Goal: Transaction & Acquisition: Obtain resource

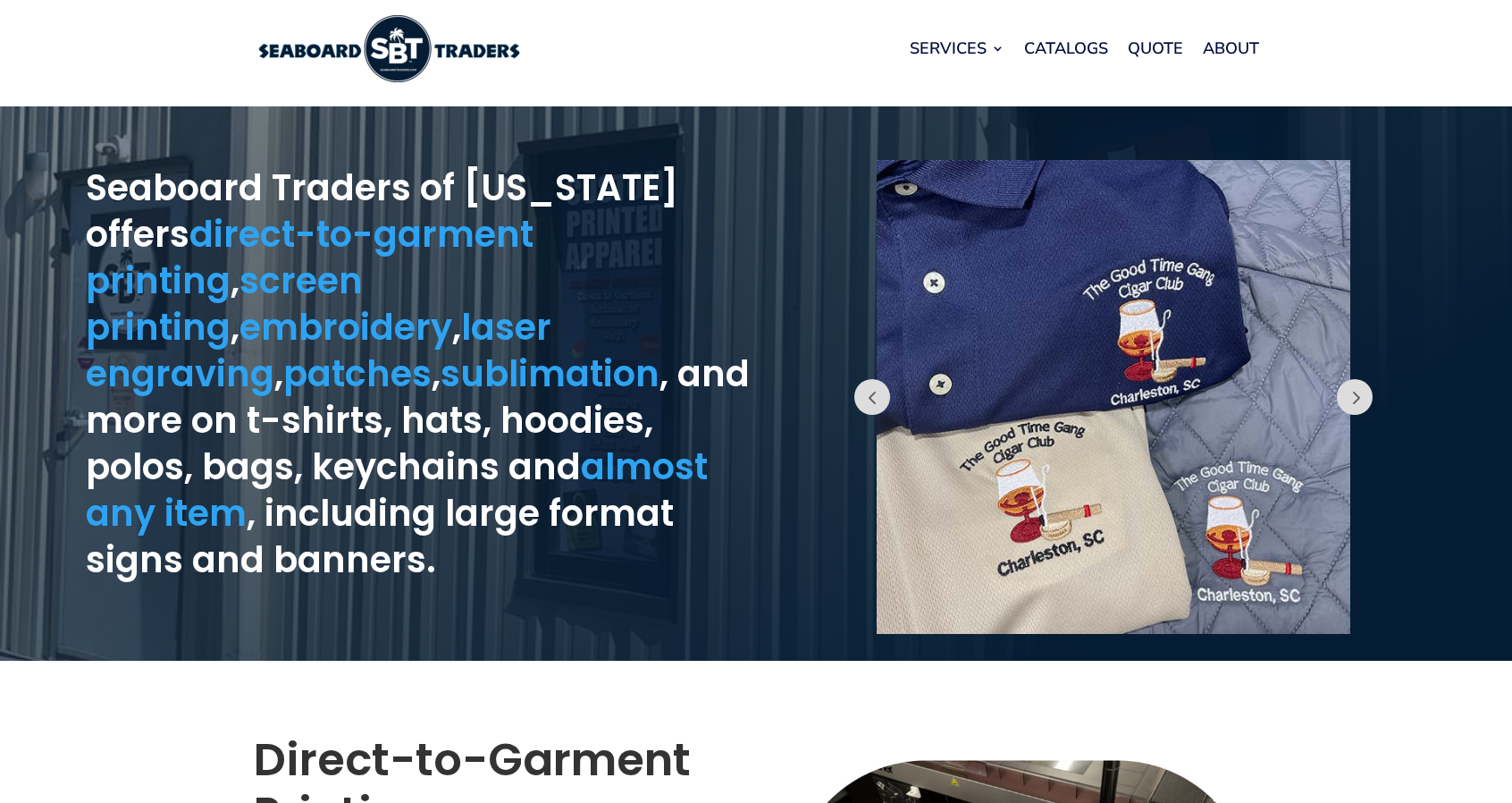
scroll to position [11, 0]
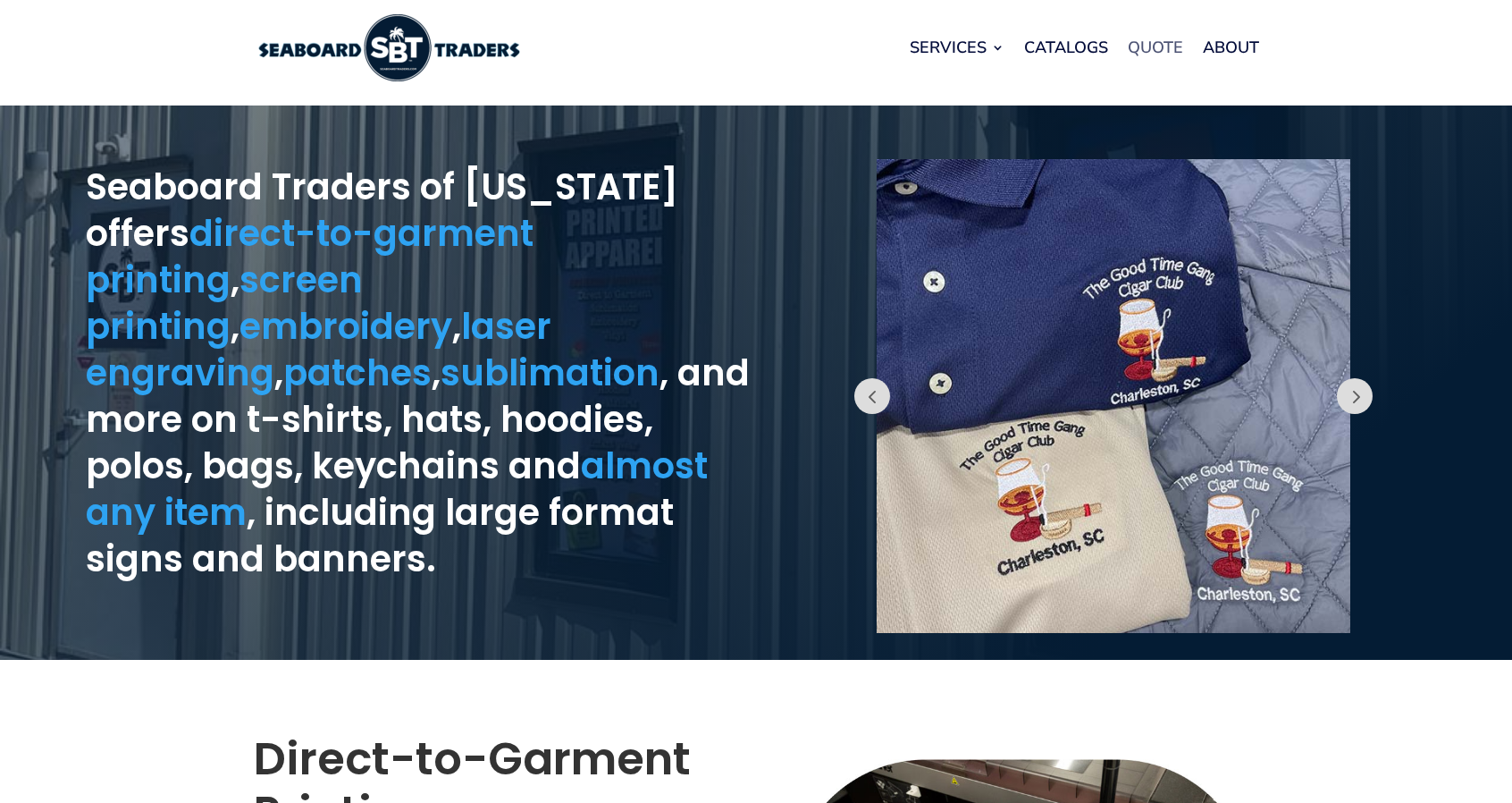
click at [1160, 40] on link "Quote" at bounding box center [1155, 48] width 56 height 68
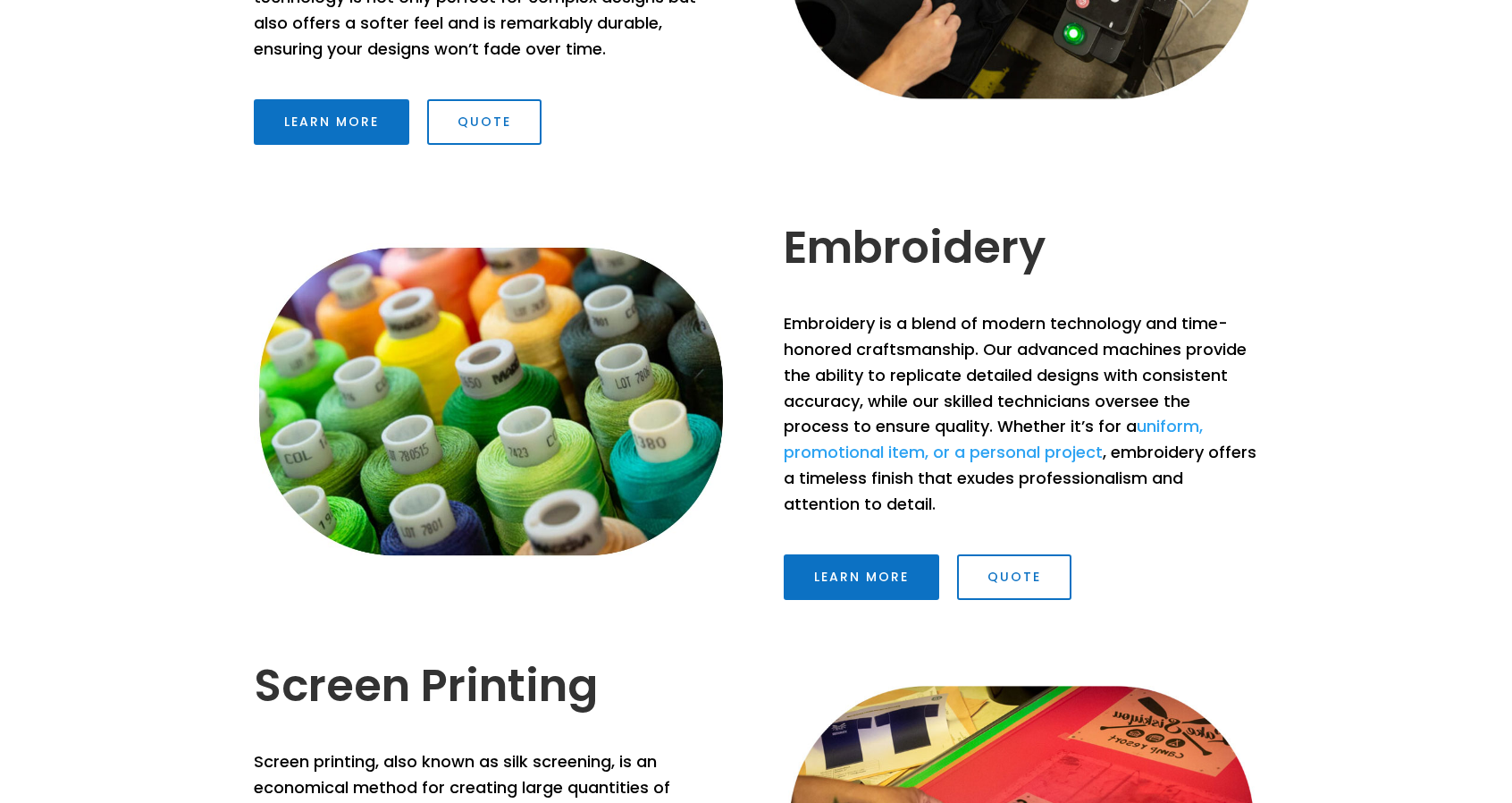
scroll to position [974, 0]
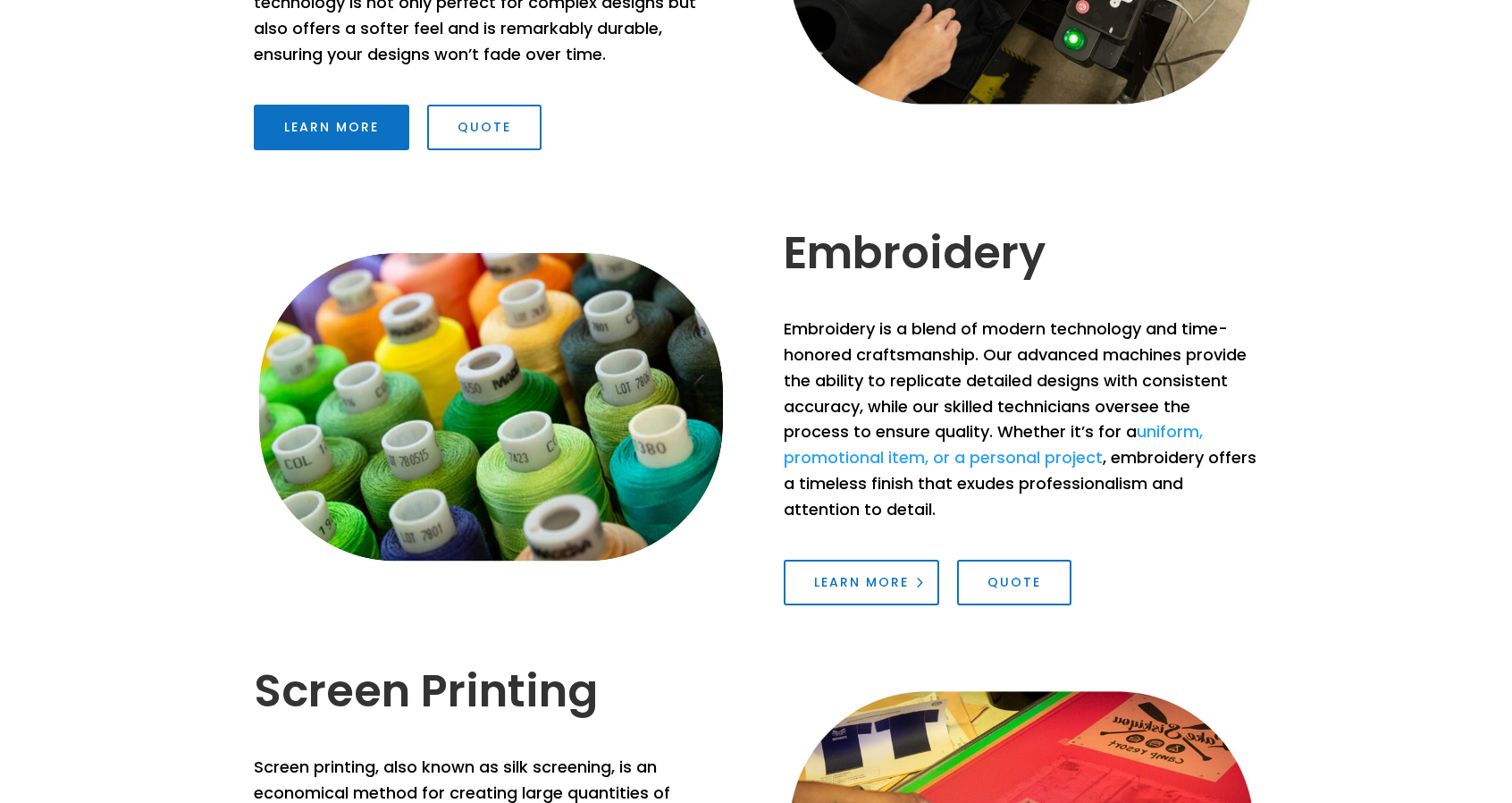
click at [874, 582] on link "Learn More" at bounding box center [861, 583] width 155 height 47
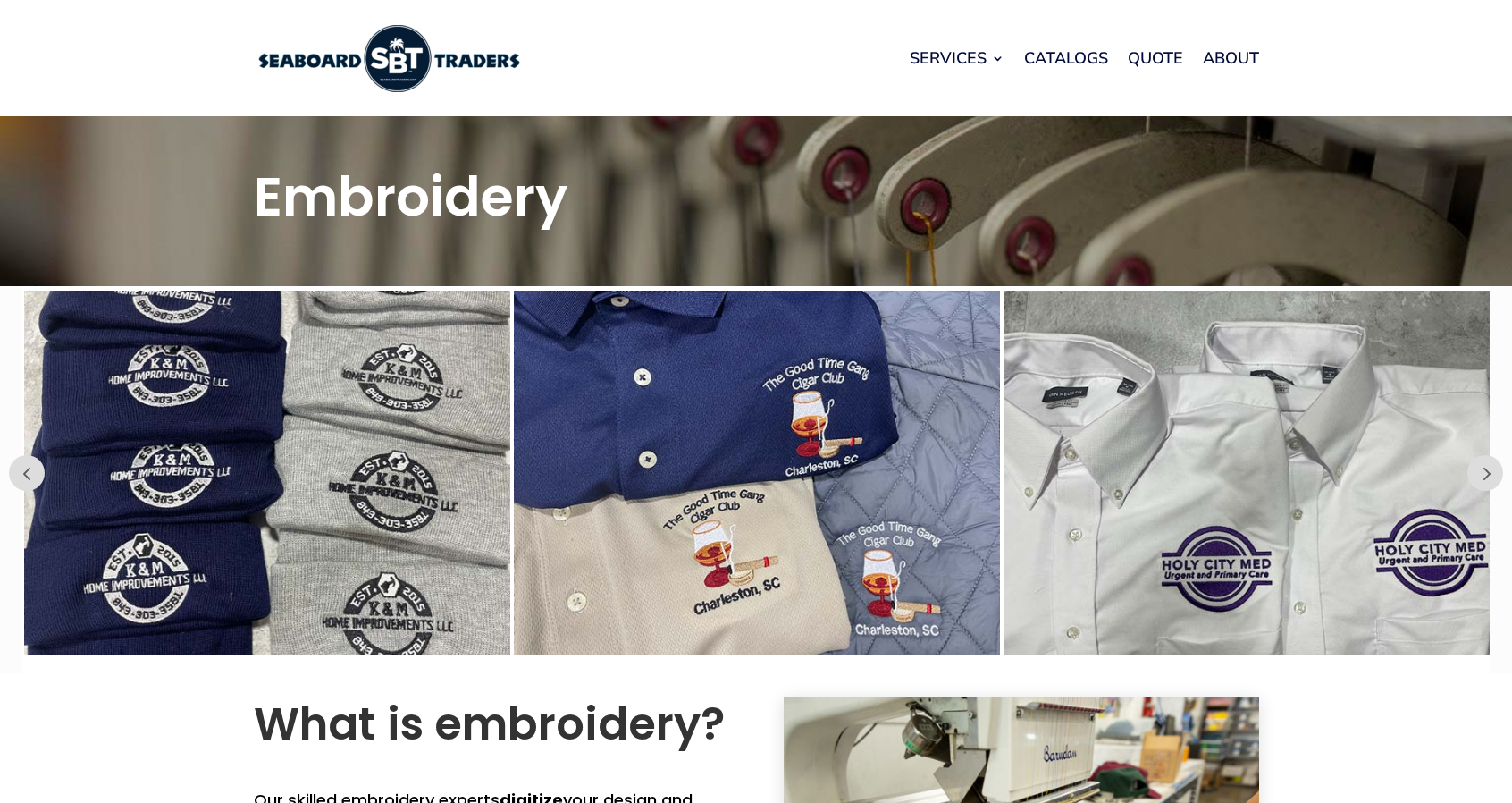
click at [615, 66] on div "Services Embroidery Screen Printing Direct to Garment Printing Laser Engraving …" at bounding box center [904, 59] width 710 height 68
